Goal: Task Accomplishment & Management: Use online tool/utility

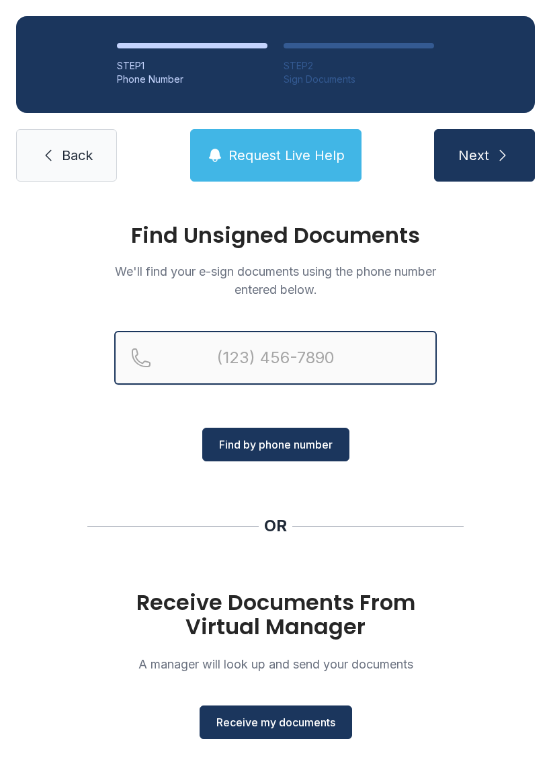
click at [240, 346] on input "Reservation phone number" at bounding box center [275, 358] width 323 height 54
type input "(83"
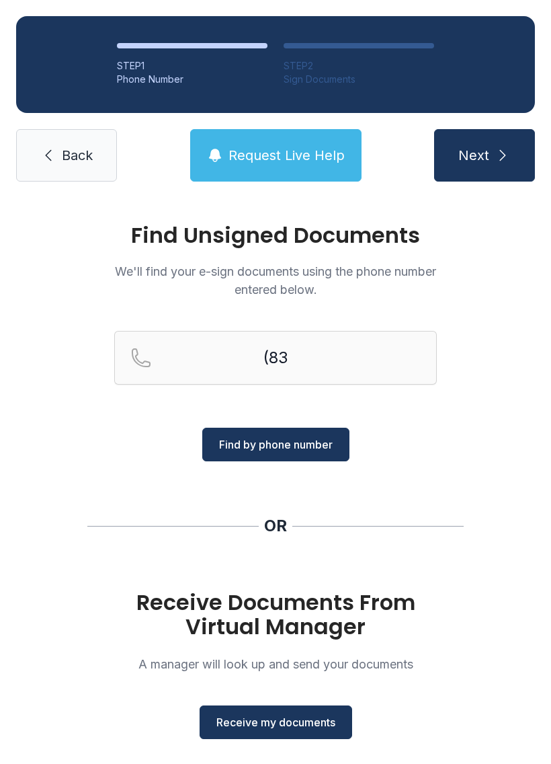
click at [54, 149] on icon at bounding box center [48, 155] width 16 height 16
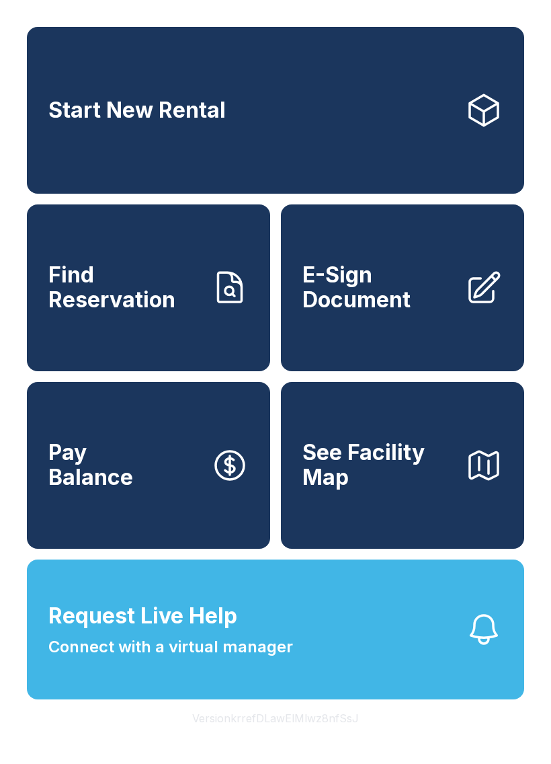
click at [403, 312] on span "E-Sign Document" at bounding box center [379, 287] width 152 height 49
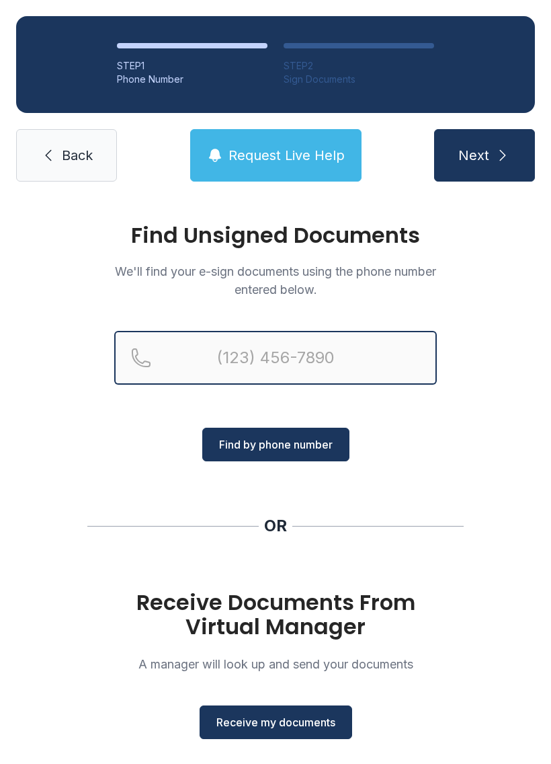
click at [234, 354] on input "Reservation phone number" at bounding box center [275, 358] width 323 height 54
type input "[PHONE_NUMBER]"
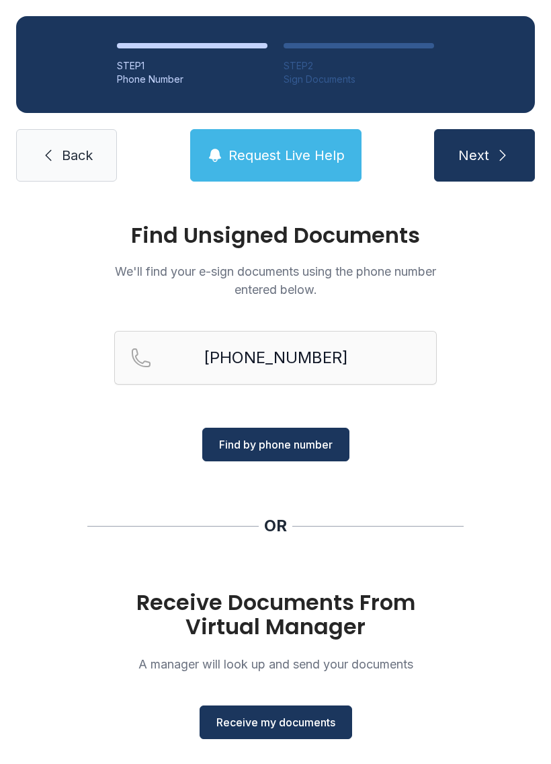
click at [270, 435] on button "Find by phone number" at bounding box center [275, 445] width 147 height 34
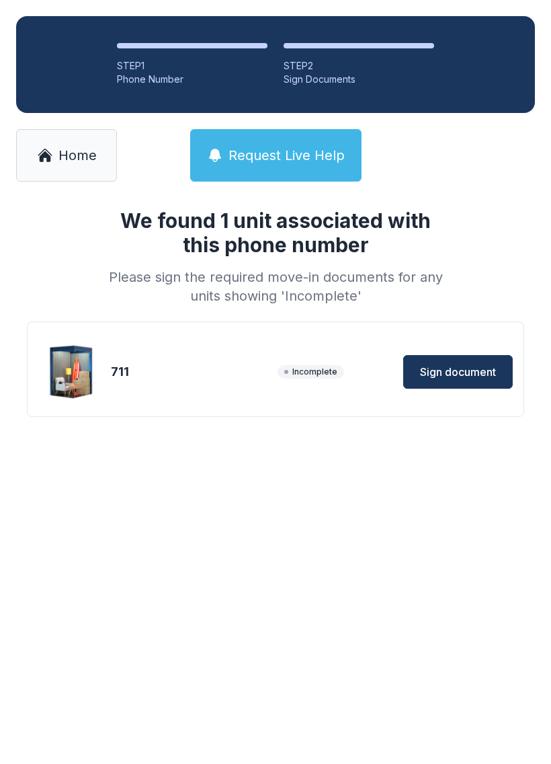
click at [457, 370] on span "Sign document" at bounding box center [458, 372] width 76 height 16
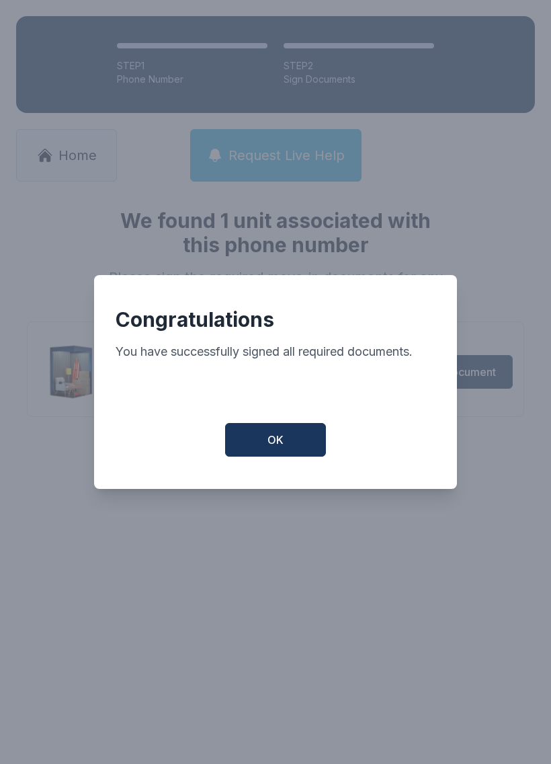
click at [276, 430] on button "OK" at bounding box center [275, 440] width 101 height 34
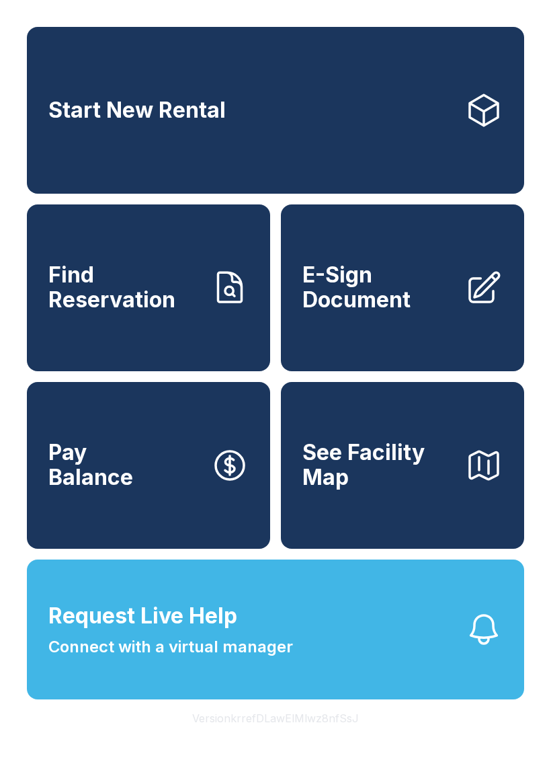
click at [169, 311] on span "Find Reservation" at bounding box center [124, 287] width 152 height 49
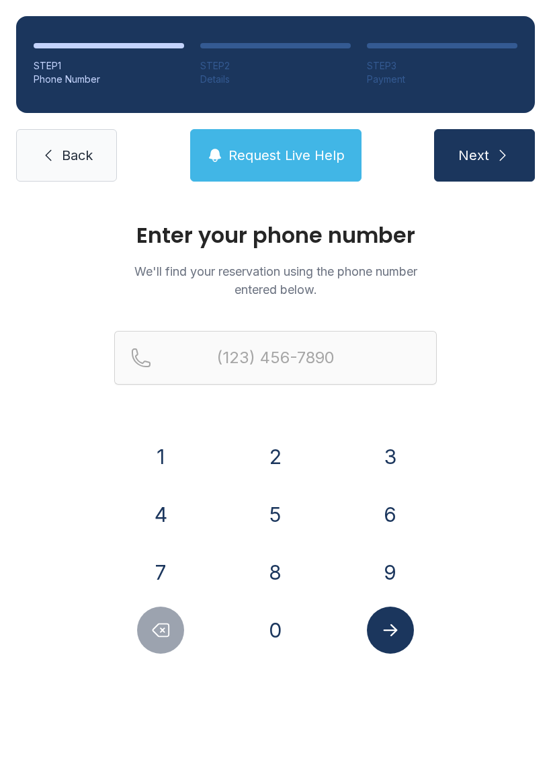
click at [395, 573] on button "9" at bounding box center [390, 572] width 47 height 47
click at [171, 460] on button "1" at bounding box center [160, 456] width 47 height 47
click at [381, 567] on button "9" at bounding box center [390, 572] width 47 height 47
click at [393, 462] on button "3" at bounding box center [390, 456] width 47 height 47
click at [394, 516] on button "6" at bounding box center [390, 514] width 47 height 47
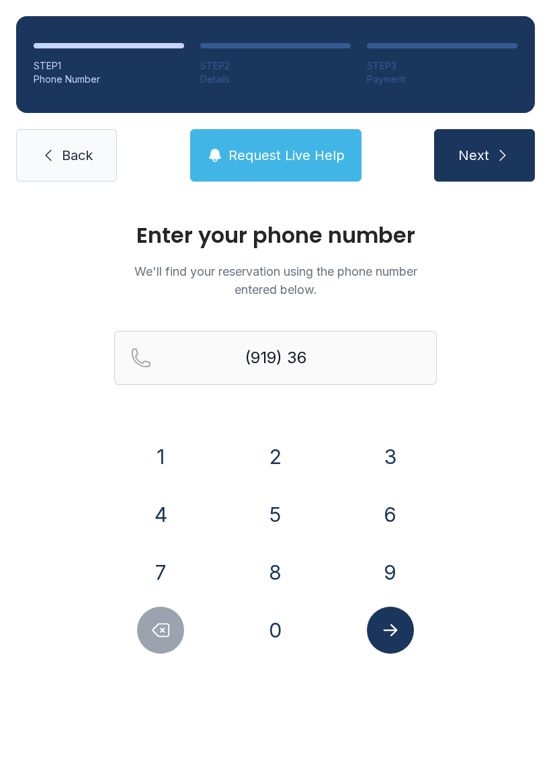
click at [396, 558] on button "9" at bounding box center [390, 572] width 47 height 47
click at [403, 510] on button "6" at bounding box center [390, 514] width 47 height 47
click at [404, 568] on button "9" at bounding box center [390, 572] width 47 height 47
click at [289, 635] on button "0" at bounding box center [275, 629] width 47 height 47
click at [162, 512] on button "4" at bounding box center [160, 514] width 47 height 47
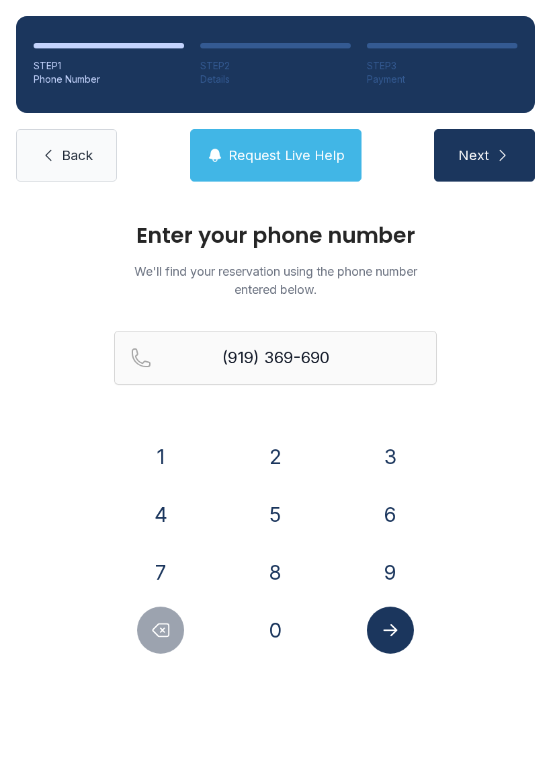
type input "[PHONE_NUMBER]"
click at [409, 637] on button "Submit lookup form" at bounding box center [390, 629] width 47 height 47
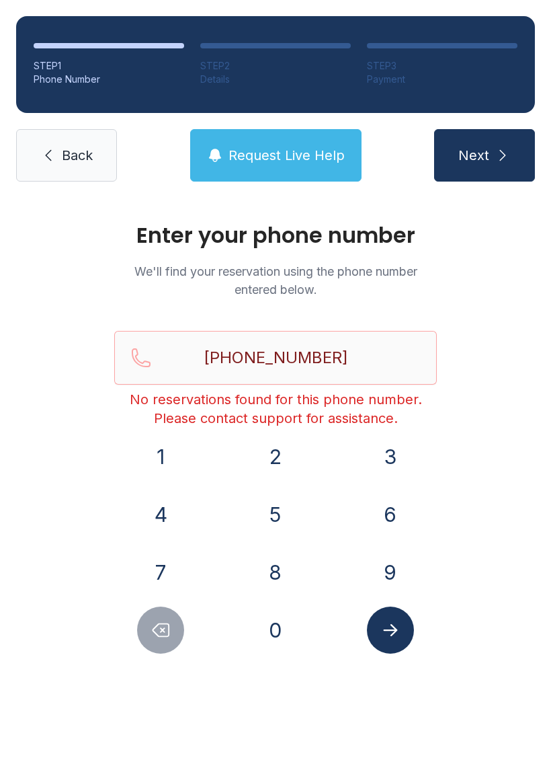
click at [399, 637] on icon "Submit lookup form" at bounding box center [391, 630] width 20 height 20
click at [79, 162] on span "Back" at bounding box center [77, 155] width 31 height 19
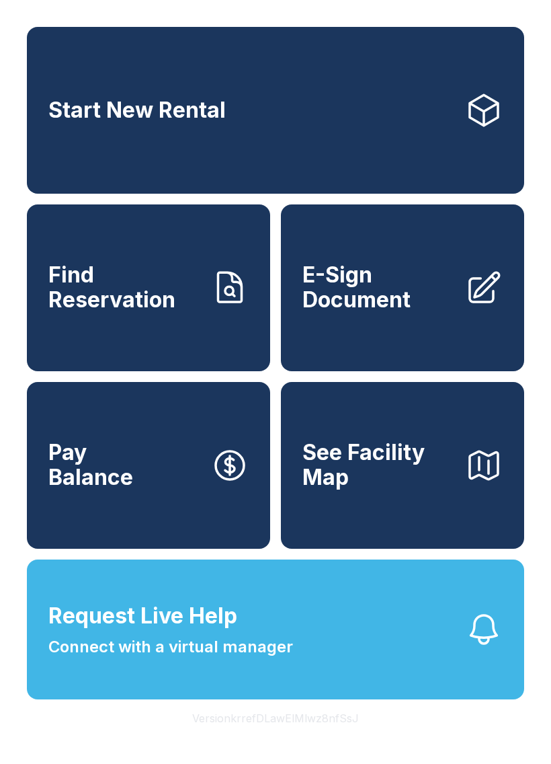
click at [294, 664] on button "Request Live Help Connect with a virtual manager" at bounding box center [276, 629] width 498 height 140
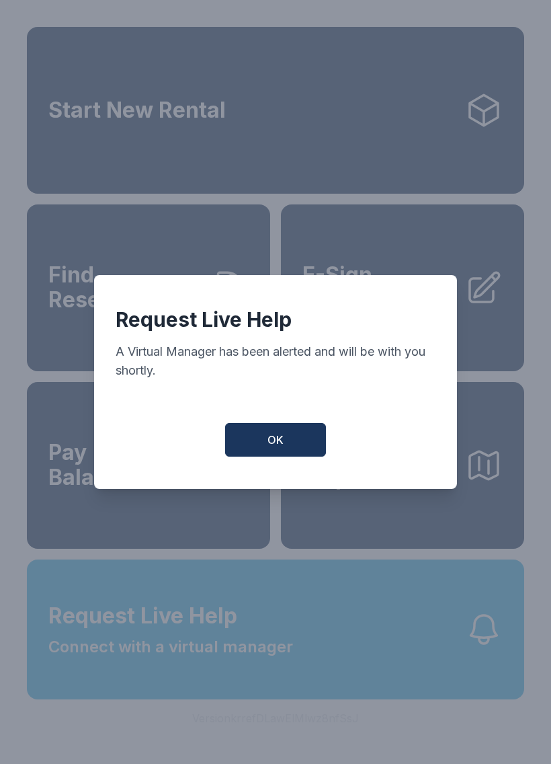
click at [288, 450] on button "OK" at bounding box center [275, 440] width 101 height 34
